Goal: Task Accomplishment & Management: Complete application form

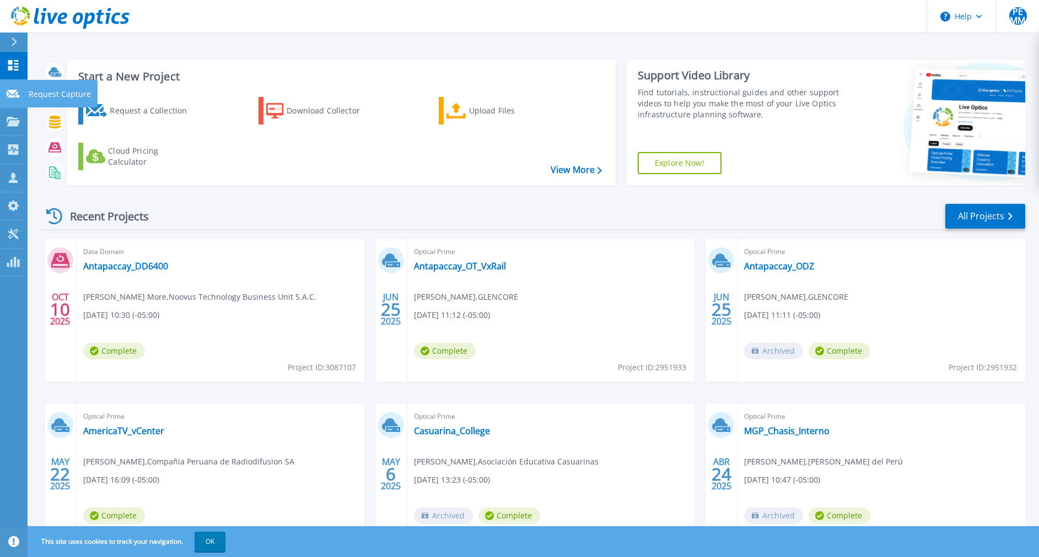
click at [14, 93] on icon at bounding box center [13, 94] width 13 height 8
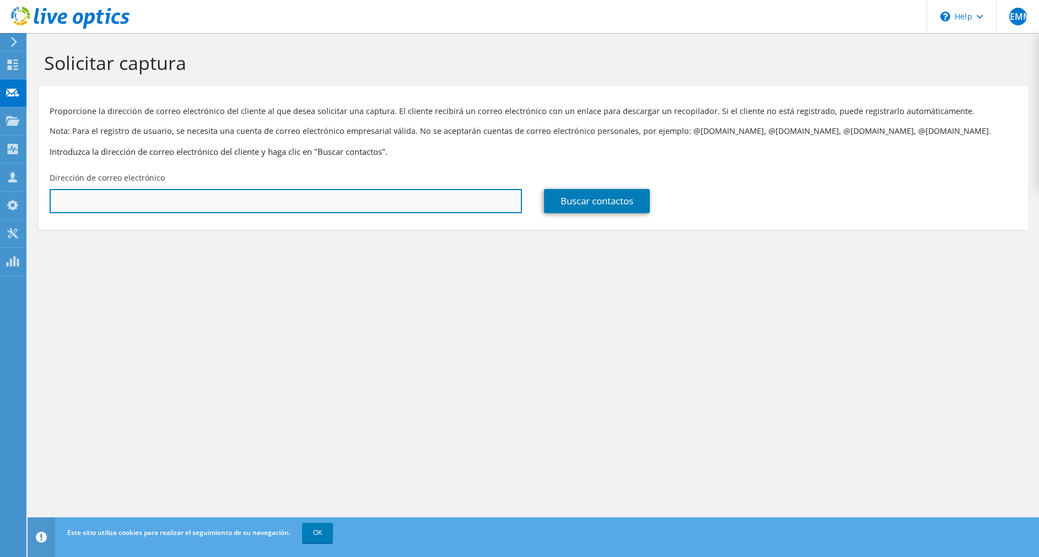
click at [224, 203] on input "text" at bounding box center [286, 201] width 473 height 24
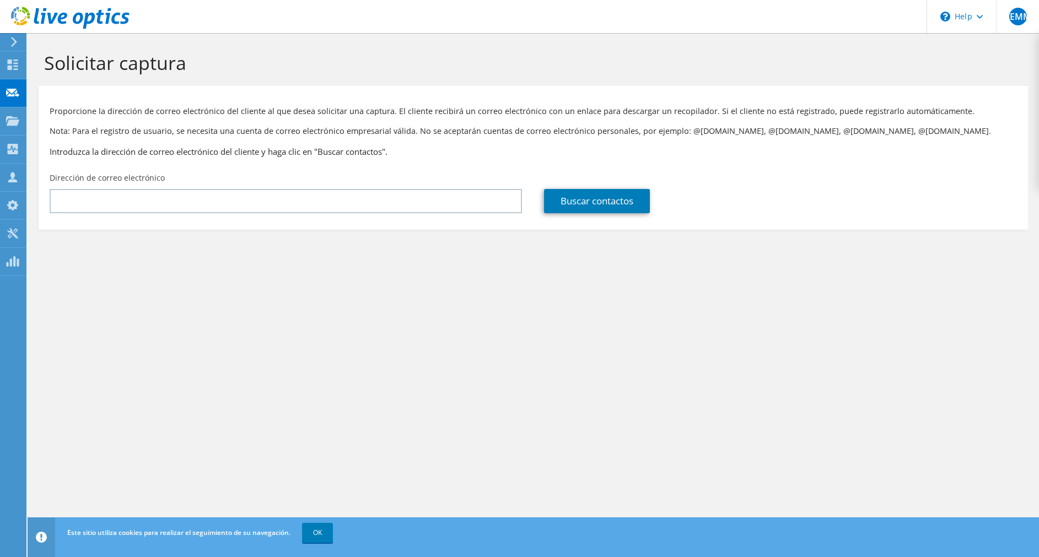
click at [454, 305] on div "Solicitar captura Proporcione la dirección de correo electrónico del cliente al…" at bounding box center [534, 295] width 1012 height 524
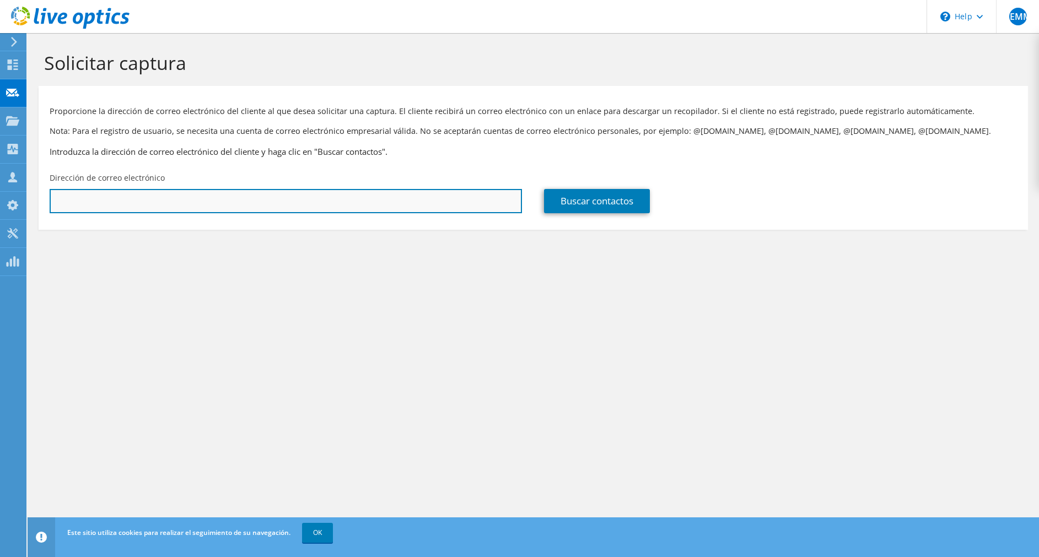
click at [164, 198] on input "text" at bounding box center [286, 201] width 473 height 24
paste input "hector.bernardo@upch.pe"
type input "hector.bernardo@upch.pe"
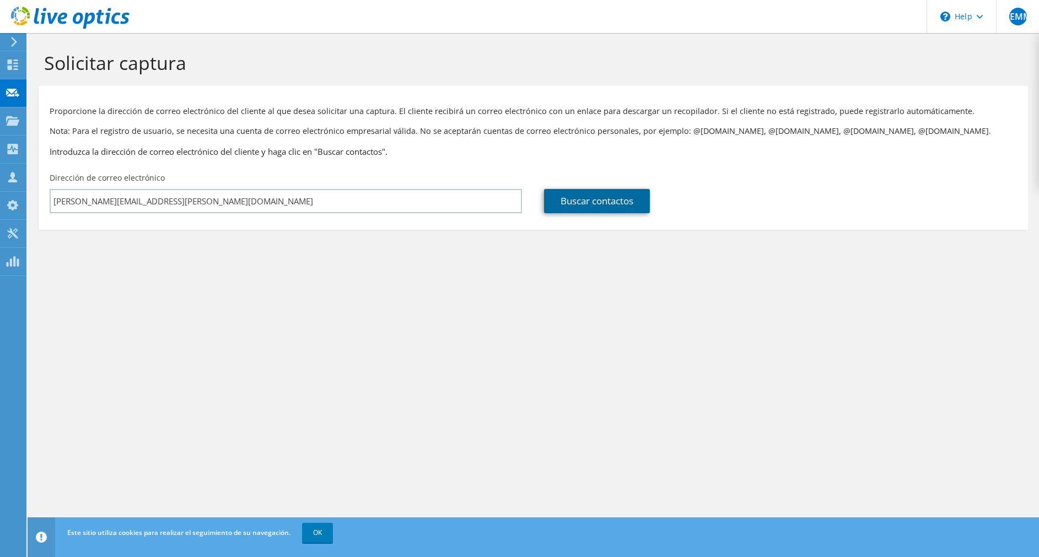
click at [626, 205] on link "Buscar contactos" at bounding box center [597, 201] width 106 height 24
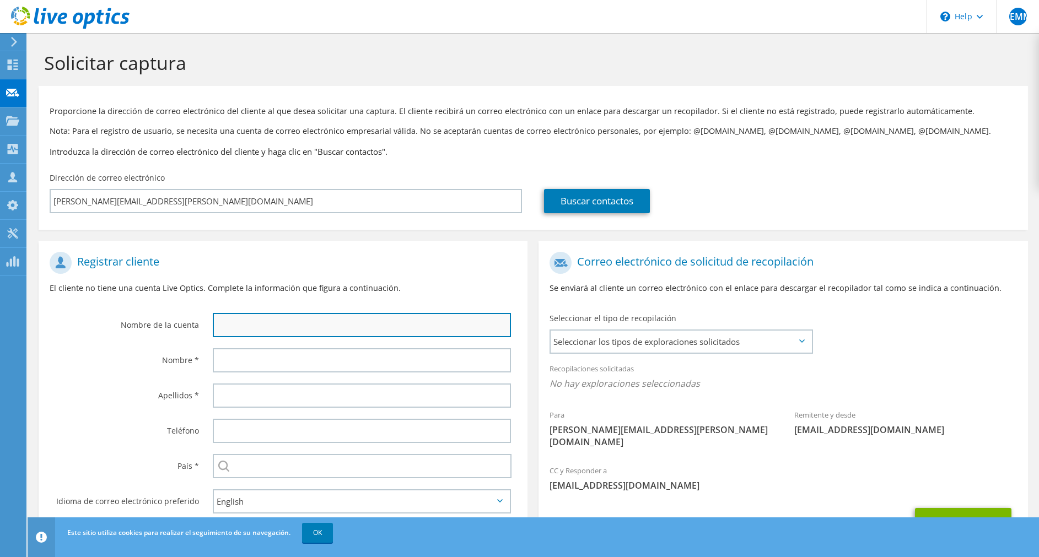
click at [357, 329] on input "text" at bounding box center [362, 325] width 299 height 24
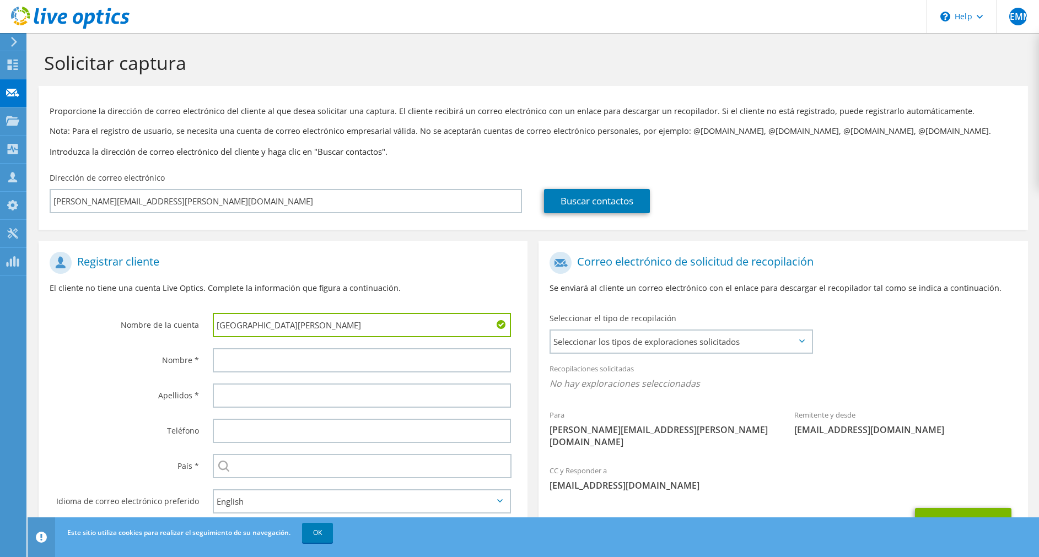
type input "Universidad Peruana Cayetano Heredia"
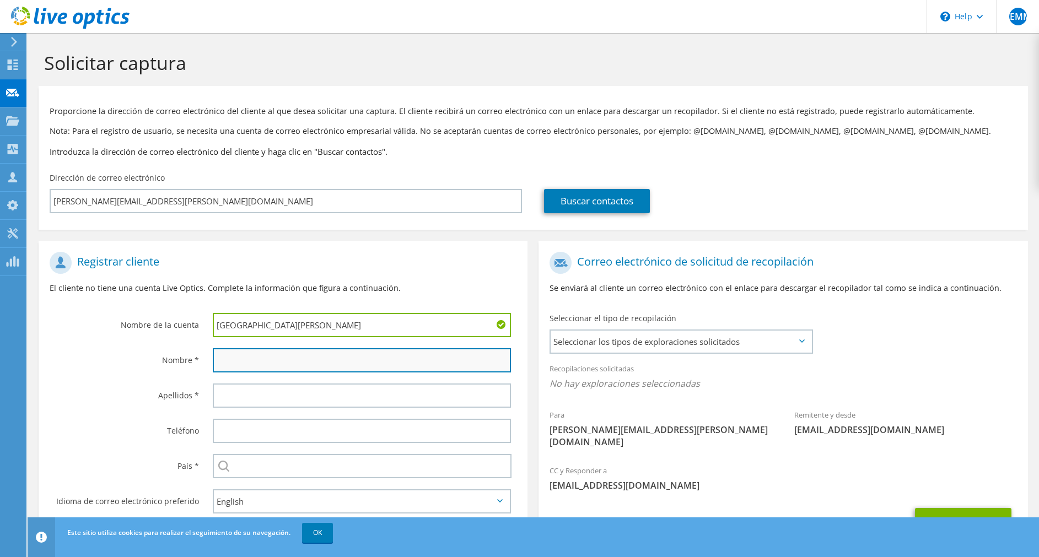
click at [305, 360] on input "text" at bounding box center [362, 360] width 299 height 24
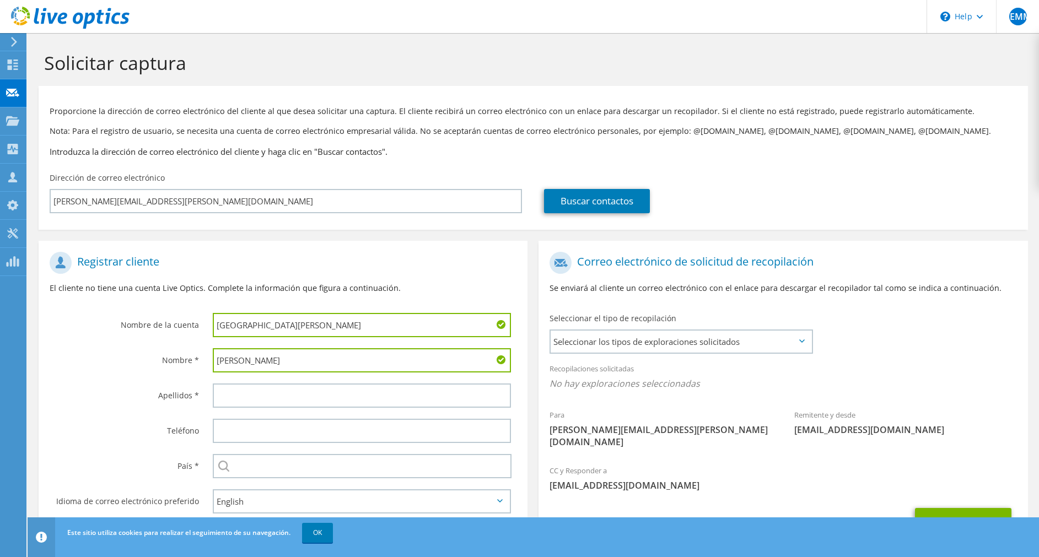
type input "Hector"
type input "b"
type input "Bernardo"
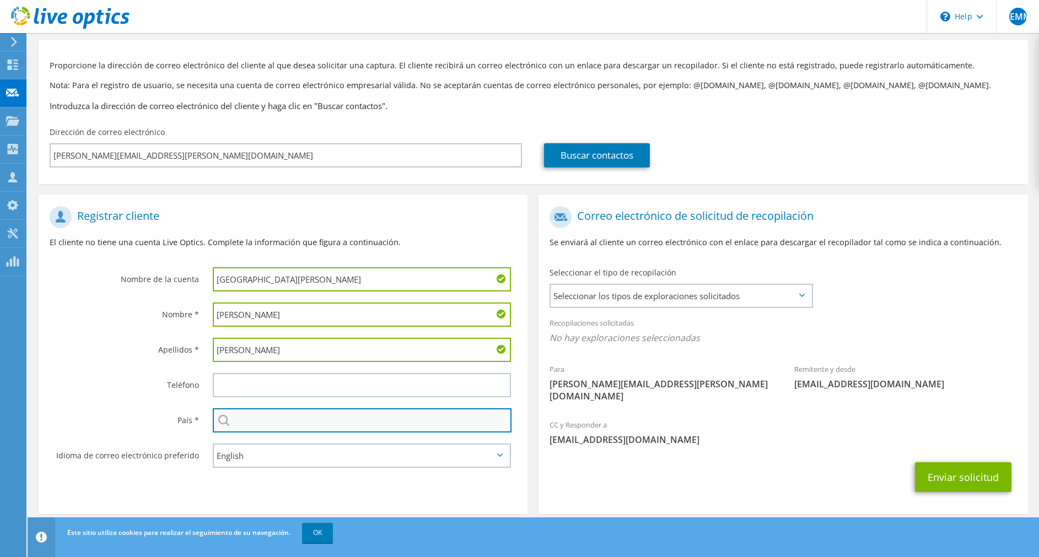
click at [248, 417] on input "text" at bounding box center [362, 421] width 299 height 24
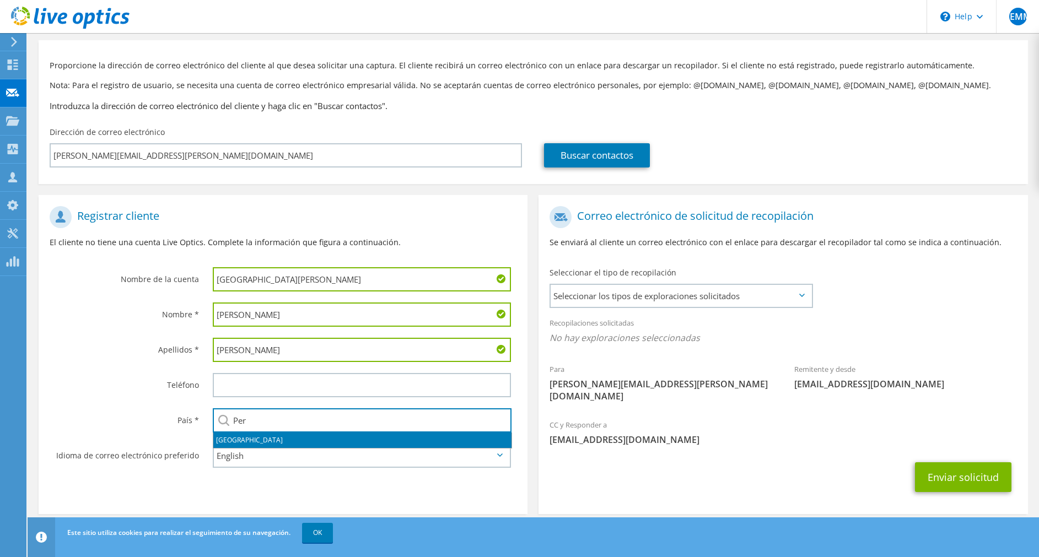
click at [254, 442] on li "Perú" at bounding box center [362, 440] width 298 height 15
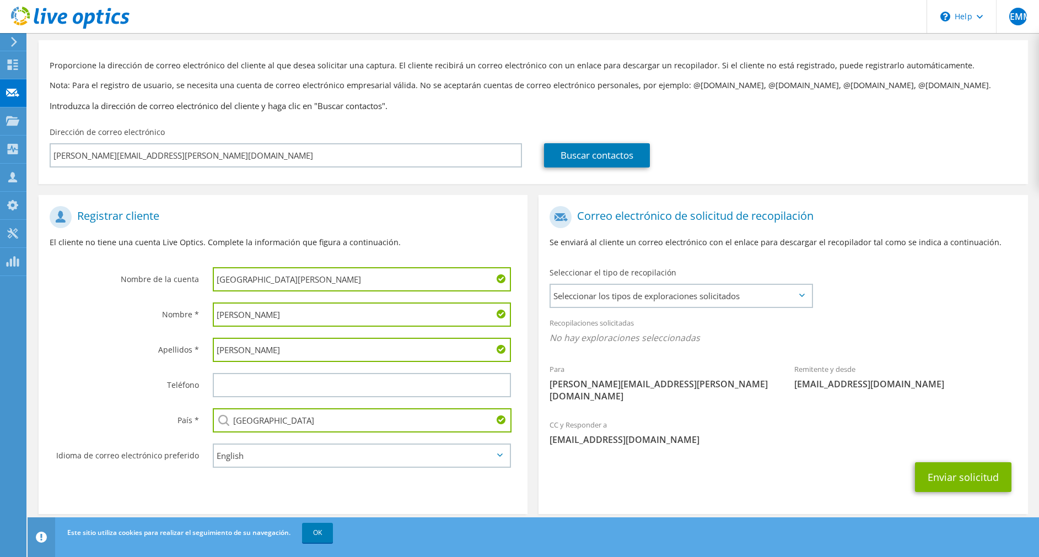
type input "Perú"
click at [298, 458] on select "English Deutsch Español Français Italiano Polski Português Русский 한국어 中文 日本語" at bounding box center [362, 456] width 299 height 24
select select "es-ES"
click at [213, 444] on select "English Deutsch Español Français Italiano Polski Português Русский 한국어 中文 日本語" at bounding box center [362, 456] width 299 height 24
click at [643, 473] on div "Enviar solicitud" at bounding box center [783, 477] width 489 height 41
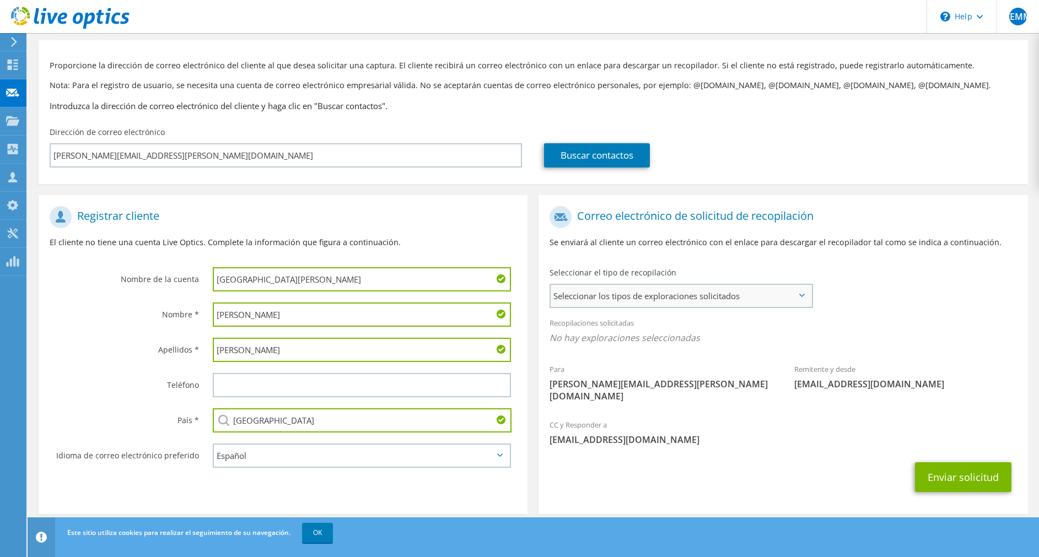
click at [707, 292] on span "Seleccionar los tipos de exploraciones solicitados" at bounding box center [681, 296] width 261 height 22
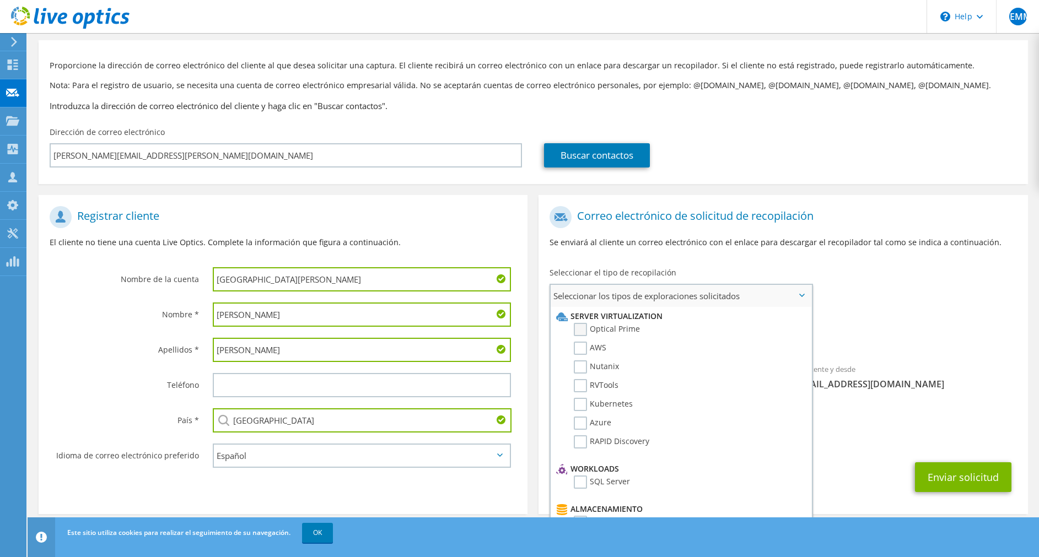
click at [602, 328] on label "Optical Prime" at bounding box center [607, 329] width 66 height 13
click at [0, 0] on input "Optical Prime" at bounding box center [0, 0] width 0 height 0
click at [580, 352] on label "AWS" at bounding box center [590, 348] width 33 height 13
click at [0, 0] on input "AWS" at bounding box center [0, 0] width 0 height 0
click at [577, 388] on label "RVTools" at bounding box center [596, 385] width 45 height 13
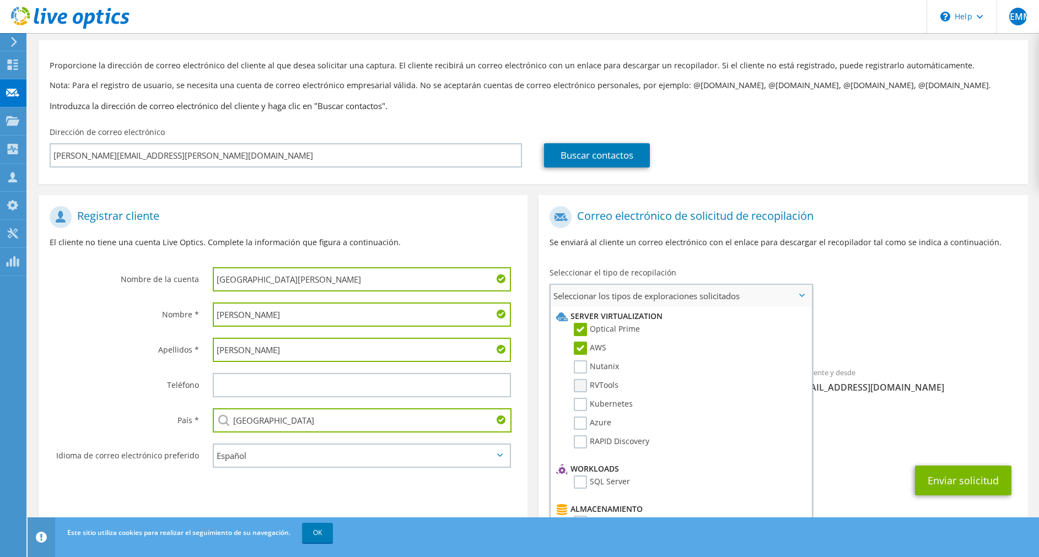
click at [0, 0] on input "RVTools" at bounding box center [0, 0] width 0 height 0
click at [581, 423] on label "Azure" at bounding box center [592, 423] width 37 height 13
click at [0, 0] on input "Azure" at bounding box center [0, 0] width 0 height 0
click at [580, 442] on label "RAPID Discovery" at bounding box center [612, 442] width 76 height 13
click at [0, 0] on input "RAPID Discovery" at bounding box center [0, 0] width 0 height 0
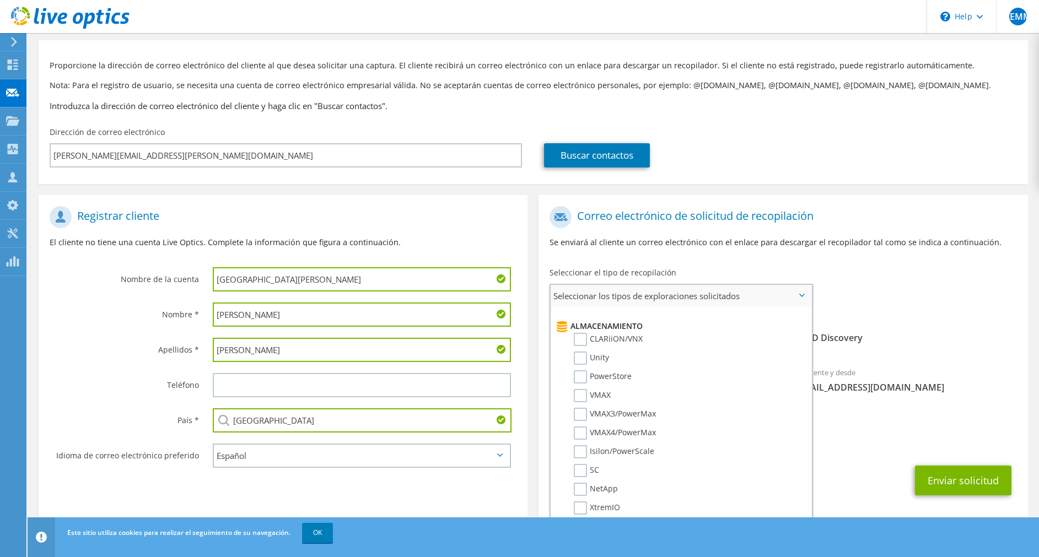
scroll to position [149, 0]
click at [579, 331] on label "SQL Server" at bounding box center [602, 332] width 56 height 13
click at [0, 0] on input "SQL Server" at bounding box center [0, 0] width 0 height 0
click at [582, 331] on label "Unity" at bounding box center [591, 331] width 35 height 13
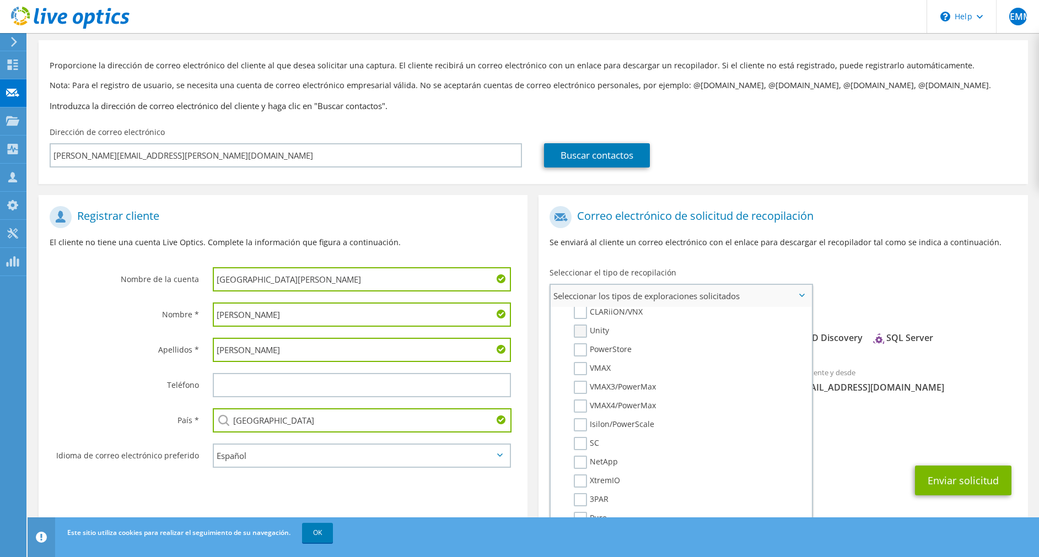
click at [0, 0] on input "Unity" at bounding box center [0, 0] width 0 height 0
click at [582, 312] on label "CLARiiON/VNX" at bounding box center [608, 312] width 69 height 13
click at [0, 0] on input "CLARiiON/VNX" at bounding box center [0, 0] width 0 height 0
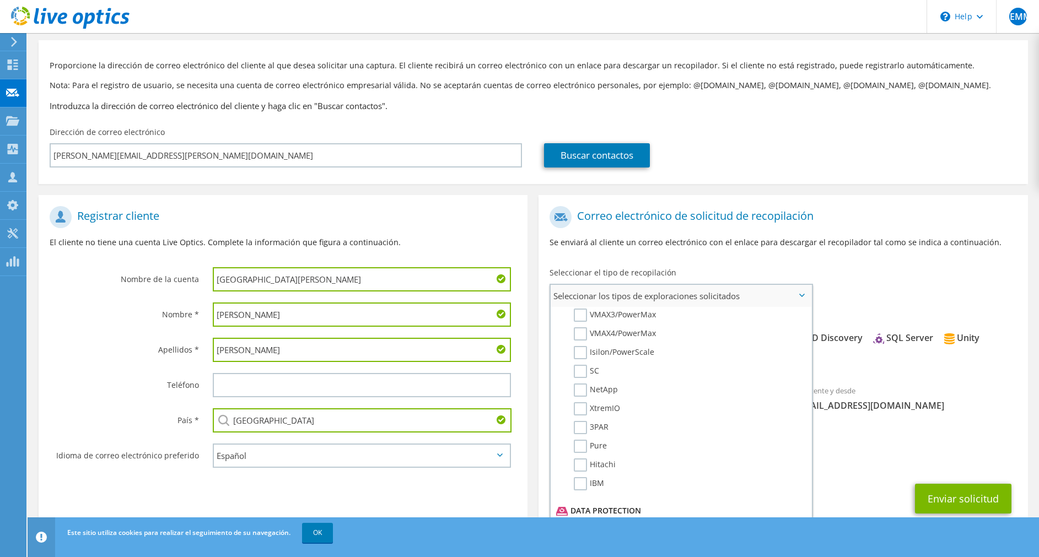
scroll to position [289, 0]
click at [579, 367] on label "SC" at bounding box center [586, 364] width 25 height 13
click at [0, 0] on input "SC" at bounding box center [0, 0] width 0 height 0
click at [582, 420] on label "3PAR" at bounding box center [591, 420] width 35 height 13
click at [0, 0] on input "3PAR" at bounding box center [0, 0] width 0 height 0
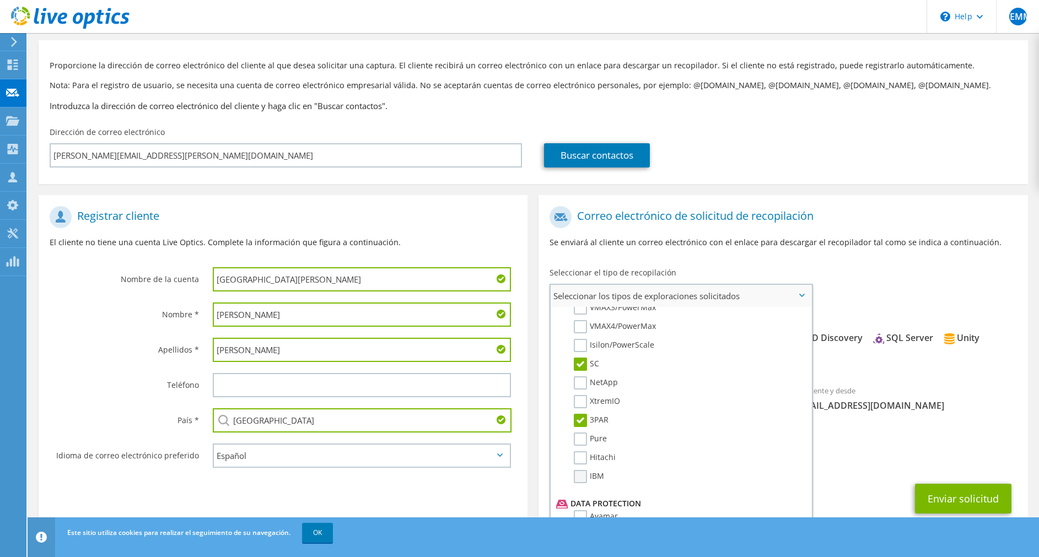
click at [579, 478] on label "IBM" at bounding box center [589, 476] width 30 height 13
click at [0, 0] on input "IBM" at bounding box center [0, 0] width 0 height 0
click at [581, 436] on label "Veeam" at bounding box center [594, 435] width 41 height 13
click at [0, 0] on input "Veeam" at bounding box center [0, 0] width 0 height 0
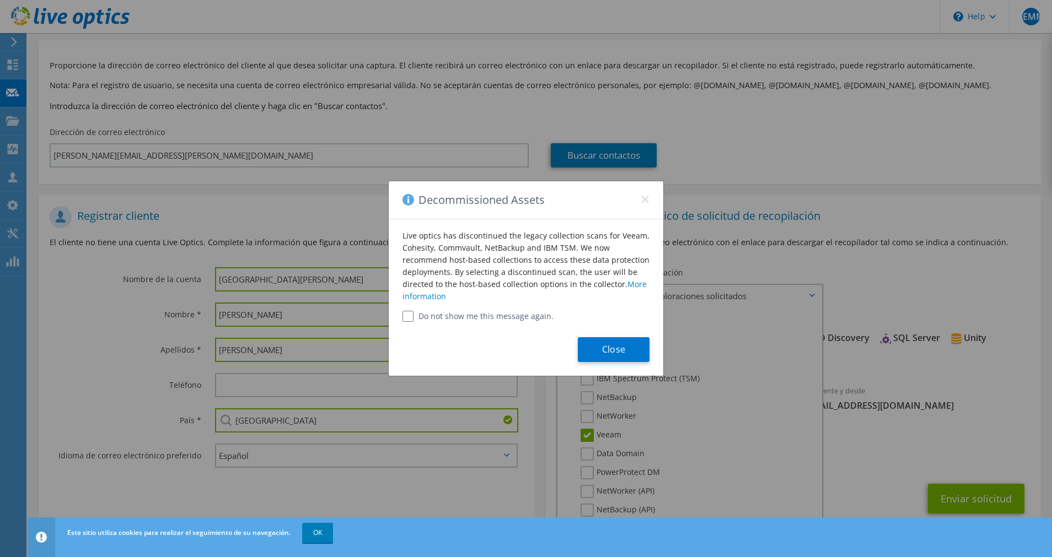
click at [587, 437] on div "Decommissioned Assets × Live optics has discontinued the legacy collection scan…" at bounding box center [526, 278] width 1052 height 557
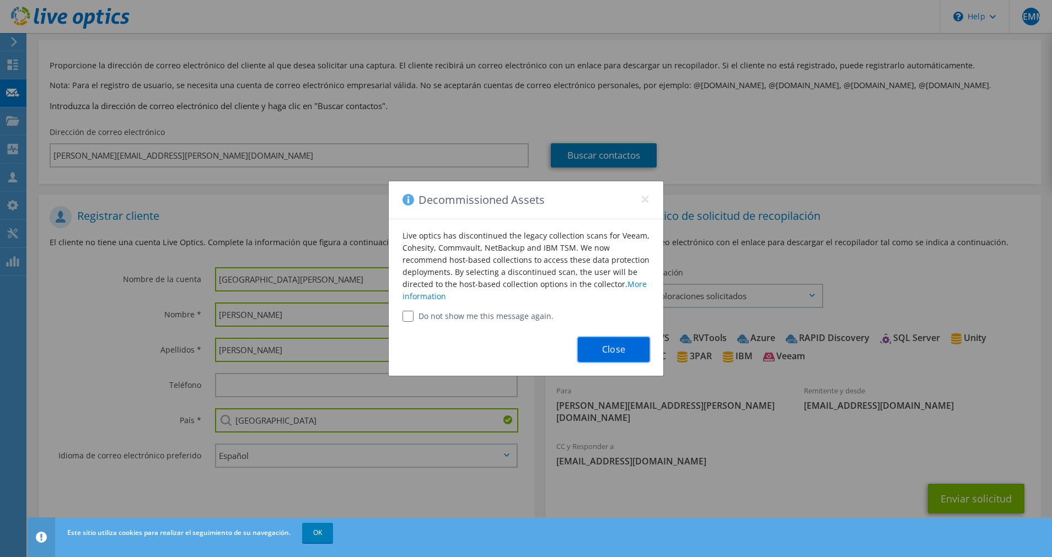
click at [618, 350] on button "Close" at bounding box center [614, 349] width 72 height 25
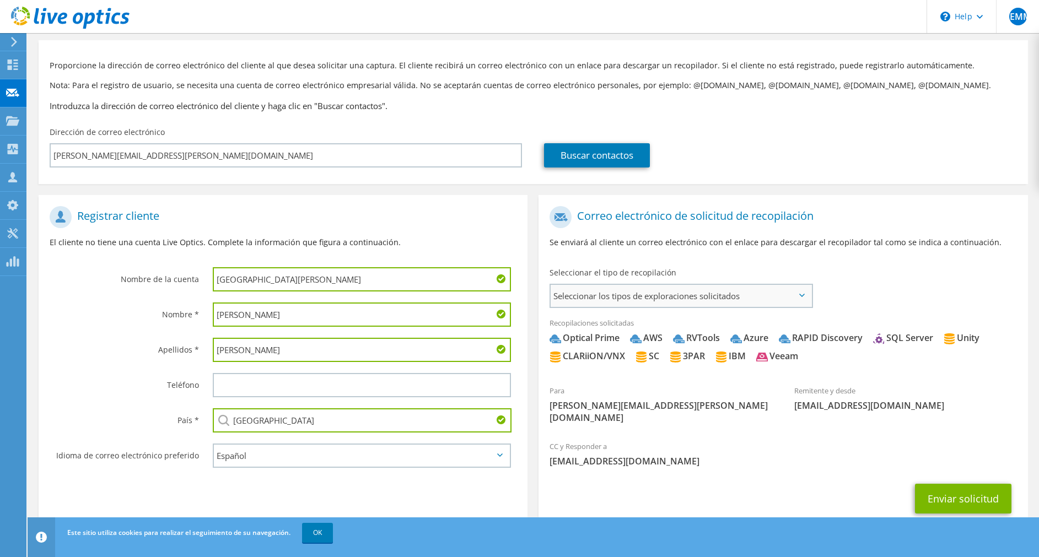
click at [765, 298] on span "Seleccionar los tipos de exploraciones solicitados" at bounding box center [681, 296] width 261 height 22
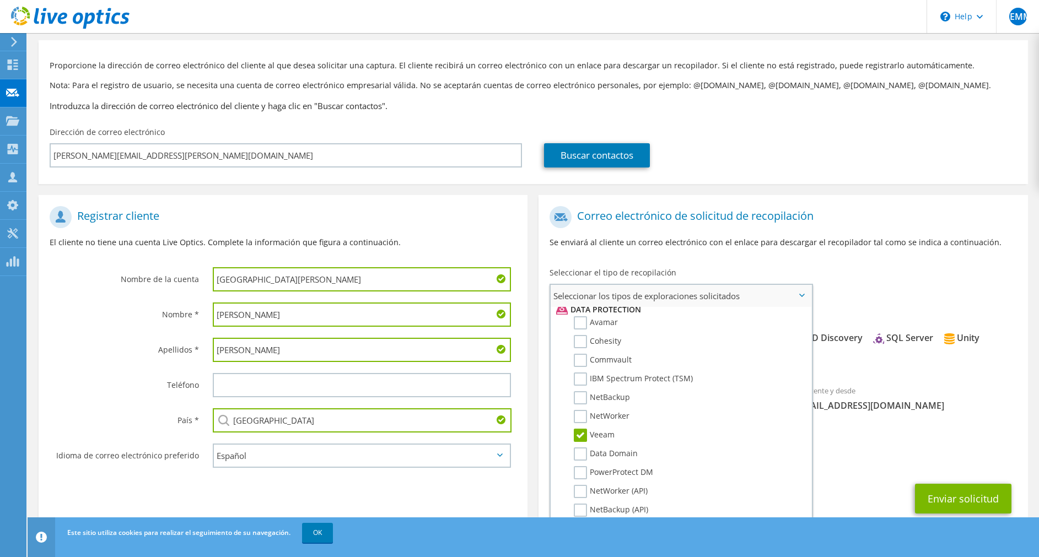
scroll to position [524, 0]
click at [581, 391] on label "Veeam" at bounding box center [594, 394] width 41 height 13
click at [0, 0] on input "Veeam" at bounding box center [0, 0] width 0 height 0
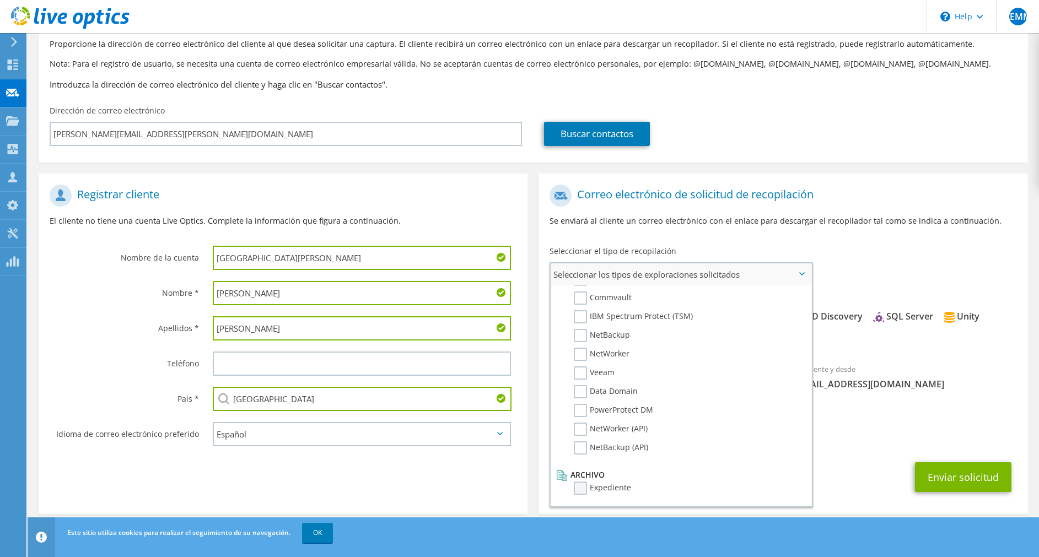
click at [576, 489] on label "Expediente" at bounding box center [602, 488] width 57 height 13
click at [0, 0] on input "Expediente" at bounding box center [0, 0] width 0 height 0
click at [865, 434] on span "[EMAIL_ADDRESS][DOMAIN_NAME]" at bounding box center [783, 440] width 467 height 12
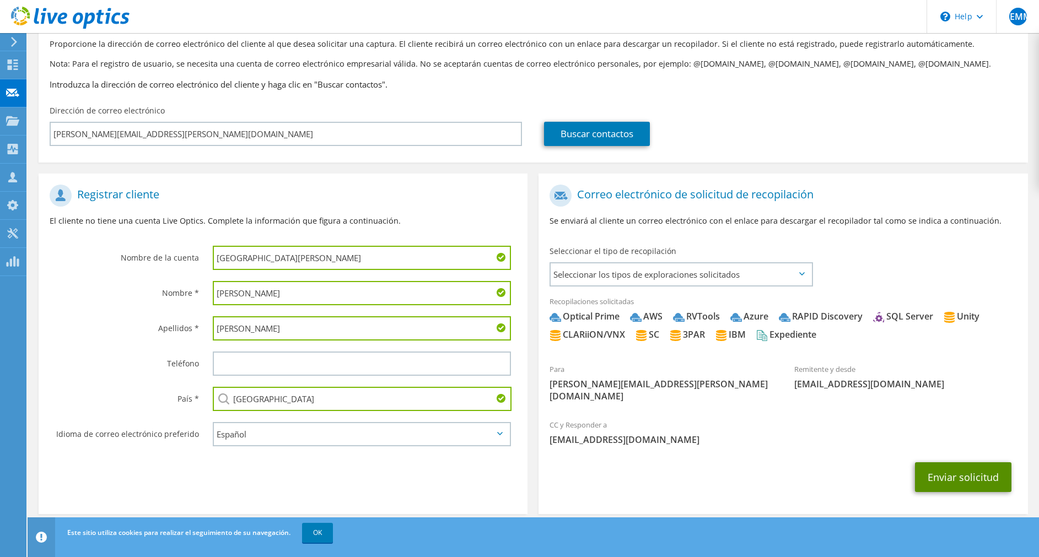
click at [951, 470] on button "Enviar solicitud" at bounding box center [963, 478] width 96 height 30
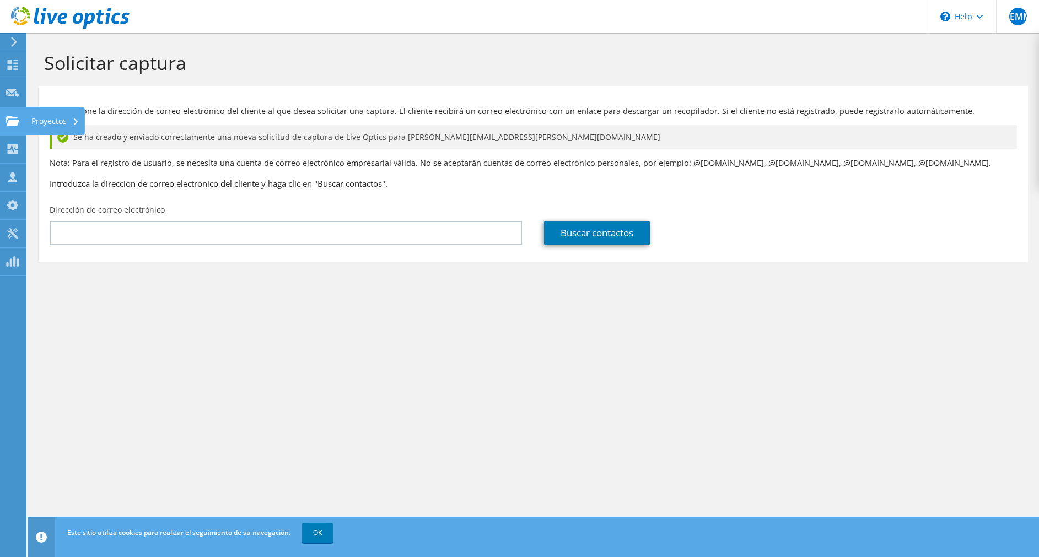
click at [7, 116] on icon at bounding box center [12, 121] width 13 height 10
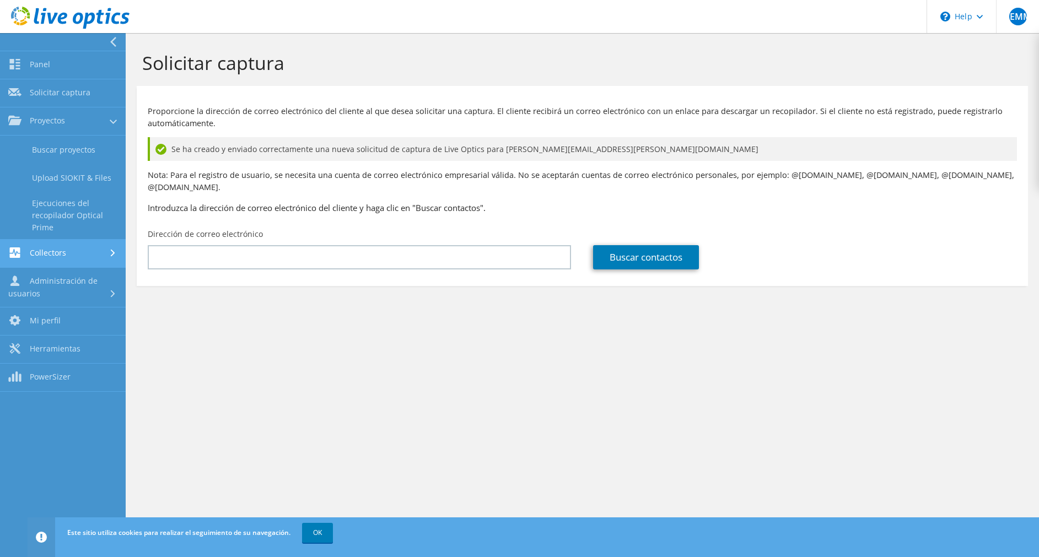
click at [66, 255] on link "Collectors" at bounding box center [63, 254] width 126 height 28
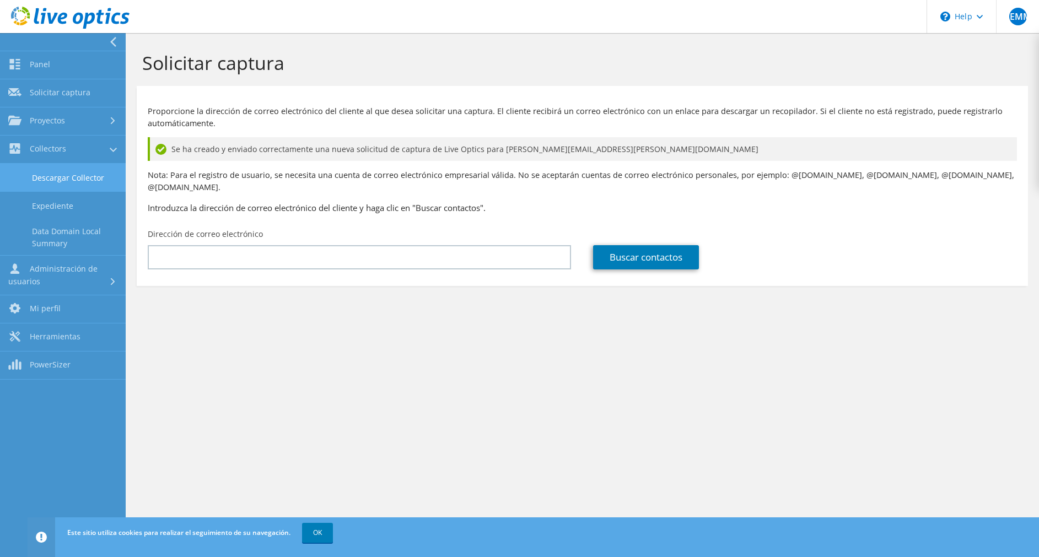
click at [68, 184] on link "Descargar Collector" at bounding box center [63, 178] width 126 height 28
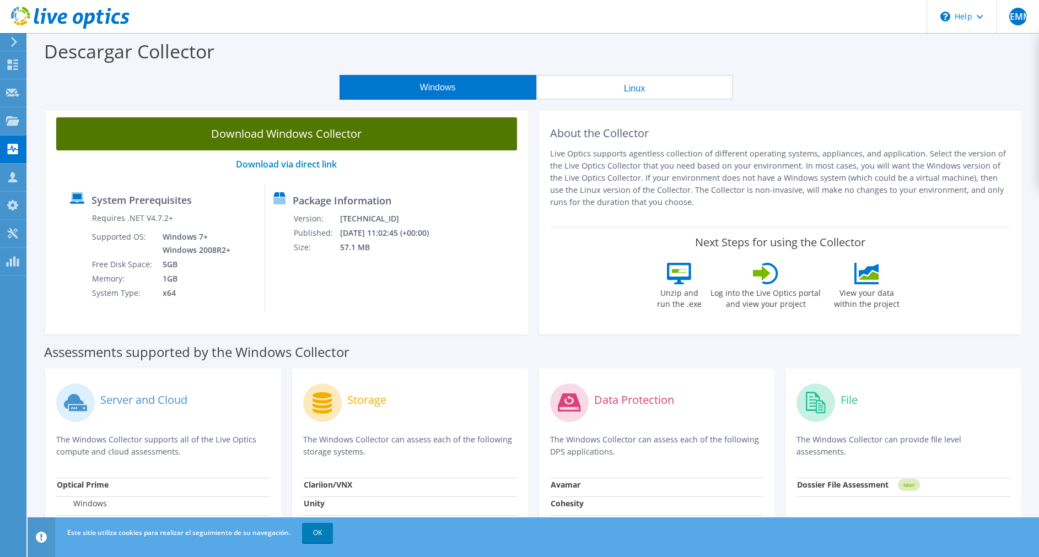
click at [277, 138] on link "Download Windows Collector" at bounding box center [286, 133] width 461 height 33
